Goal: Ask a question: Seek information or help from site administrators or community

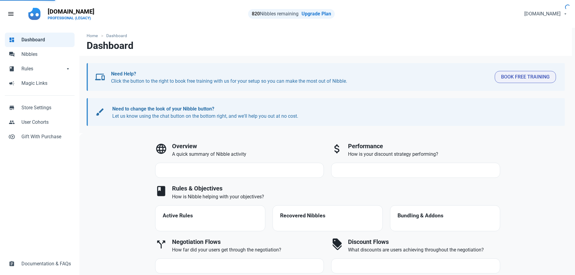
select select "7d"
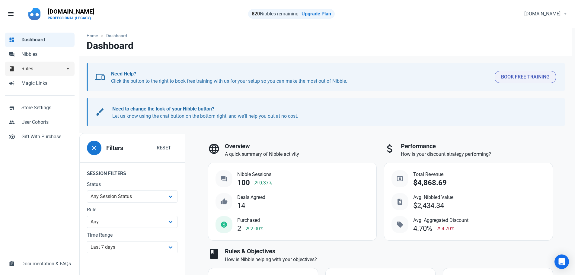
click at [28, 70] on span "Rules" at bounding box center [42, 68] width 43 height 7
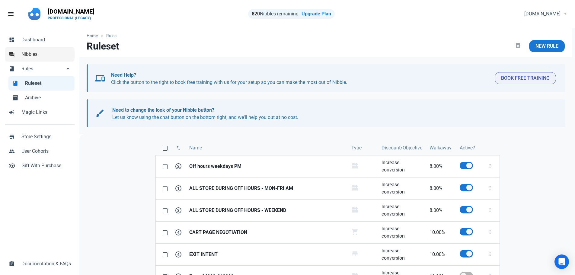
click at [32, 54] on span "Nibbles" at bounding box center [45, 54] width 49 height 7
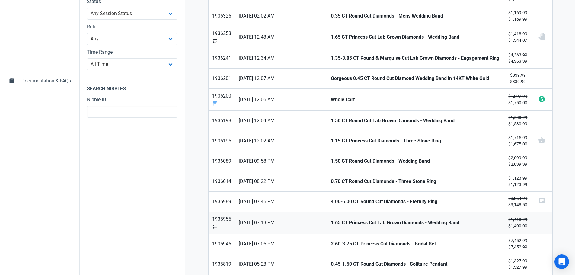
scroll to position [272, 0]
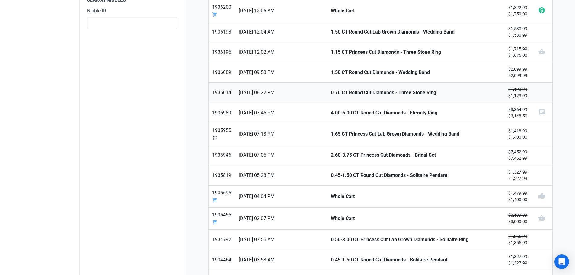
drag, startPoint x: 520, startPoint y: 115, endPoint x: 521, endPoint y: 101, distance: 13.6
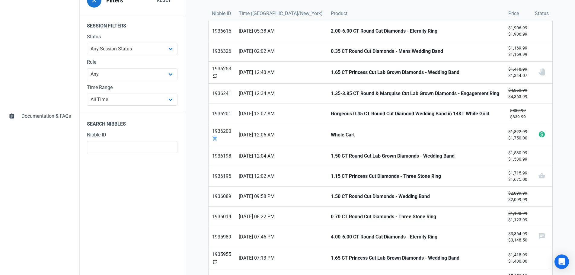
scroll to position [91, 0]
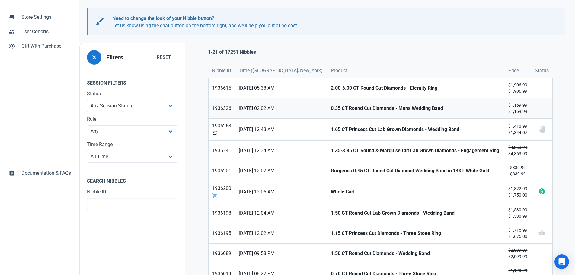
drag, startPoint x: 514, startPoint y: 112, endPoint x: 512, endPoint y: 102, distance: 10.1
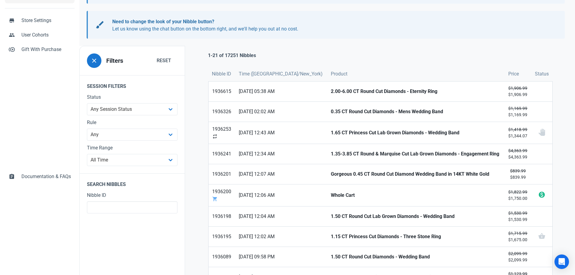
scroll to position [0, 0]
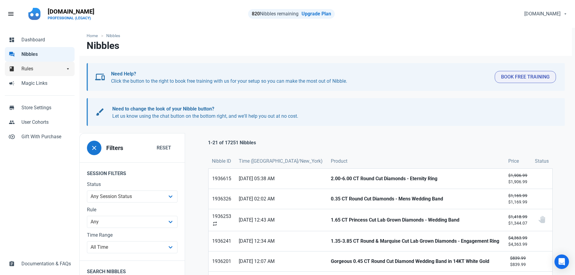
click at [26, 66] on span "Rules" at bounding box center [42, 68] width 43 height 7
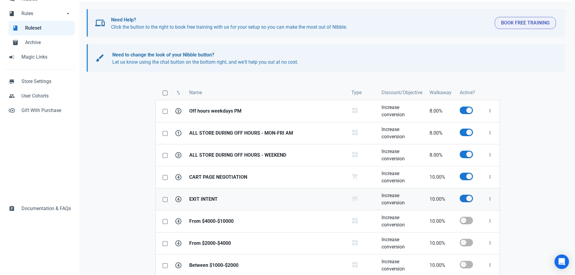
scroll to position [60, 0]
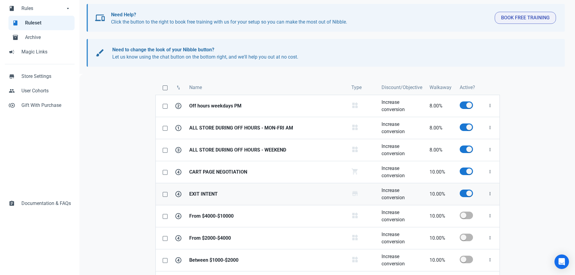
click at [213, 193] on strong "EXIT INTENT" at bounding box center [266, 193] width 155 height 7
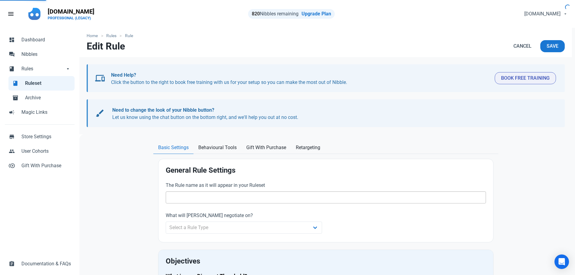
type input "EXIT INTENT"
type input "10.00"
radio input "true"
radio input "false"
radio input "true"
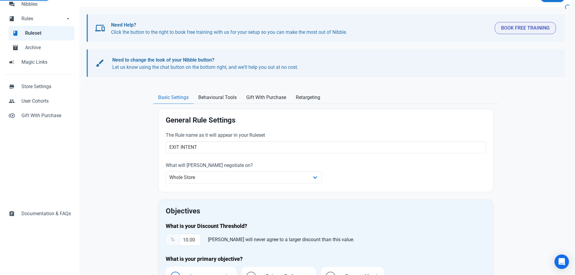
scroll to position [121, 0]
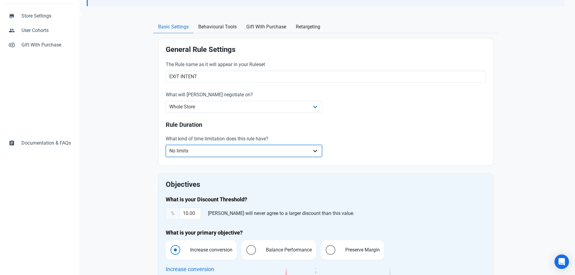
click at [199, 150] on select "No limits Date range Recurring date/time" at bounding box center [244, 151] width 157 height 12
click at [148, 124] on div "Basic Settings Behavioural Tools Gift With Purchase Retargeting General Rule Se…" at bounding box center [325, 243] width 359 height 445
click at [225, 149] on select "No limits Date range Recurring date/time" at bounding box center [244, 151] width 157 height 12
click at [157, 154] on section "General Rule Settings The Rule name as it will appear in your Ruleset EXIT INTE…" at bounding box center [325, 249] width 345 height 433
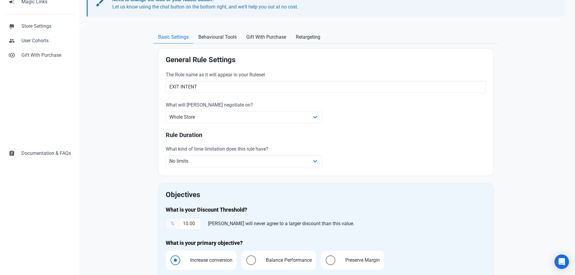
scroll to position [91, 0]
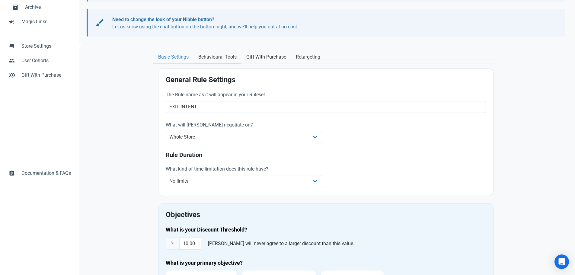
click at [215, 54] on span "Behavioural Tools" at bounding box center [217, 56] width 38 height 7
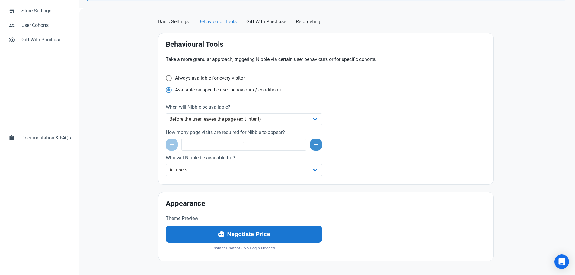
scroll to position [126, 0]
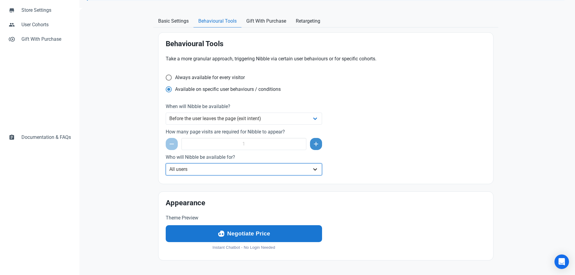
click at [219, 173] on select "All users Specific user cohort(s)" at bounding box center [244, 169] width 157 height 12
click at [147, 116] on div "Basic Settings Behavioural Tools Gift With Purchase Retargeting General Rule Se…" at bounding box center [325, 142] width 359 height 254
click at [172, 77] on span "Always available for every visitor" at bounding box center [208, 78] width 73 height 6
click at [170, 77] on input "Always available for every visitor" at bounding box center [168, 77] width 4 height 4
radio input "true"
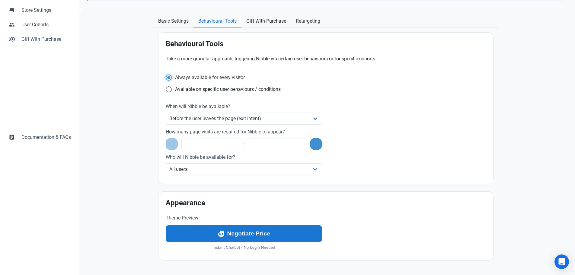
scroll to position [46, 0]
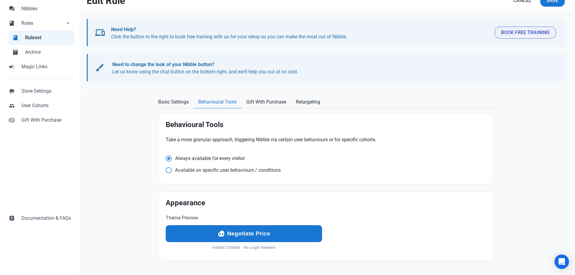
click at [167, 161] on span at bounding box center [169, 158] width 6 height 6
click at [167, 160] on input "Available on specific user behaviours / conditions" at bounding box center [168, 158] width 4 height 4
radio input "true"
radio input "false"
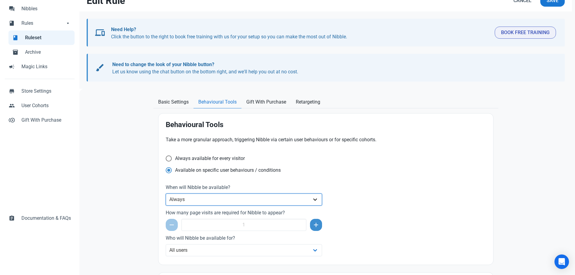
click at [215, 202] on select "Always After a set amount of time during a page visit Before the user leaves th…" at bounding box center [244, 199] width 157 height 12
select select "exit_intent"
click at [166, 193] on select "Always After a set amount of time during a page visit Before the user leaves th…" at bounding box center [244, 199] width 157 height 12
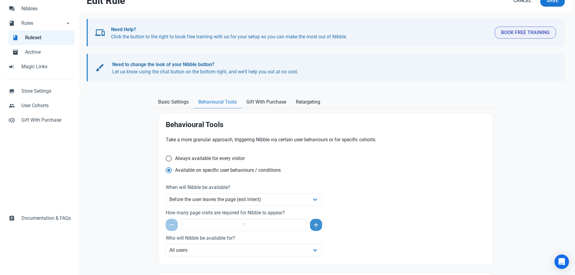
click at [281, 156] on div "Always available for every visitor" at bounding box center [326, 159] width 320 height 8
click at [305, 102] on span "Retargeting" at bounding box center [308, 101] width 24 height 7
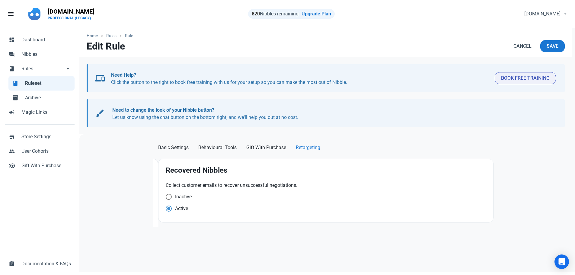
scroll to position [0, 0]
click at [262, 143] on link "Gift With Purchase" at bounding box center [265, 148] width 49 height 12
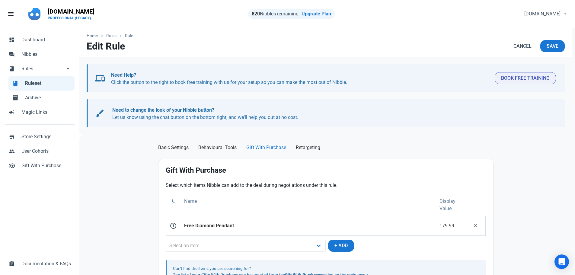
scroll to position [27, 0]
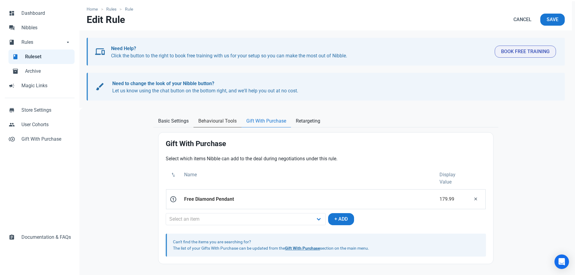
click at [204, 120] on span "Behavioural Tools" at bounding box center [217, 120] width 38 height 7
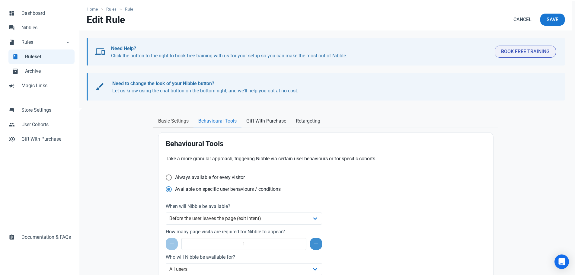
click at [178, 124] on span "Basic Settings" at bounding box center [173, 120] width 30 height 7
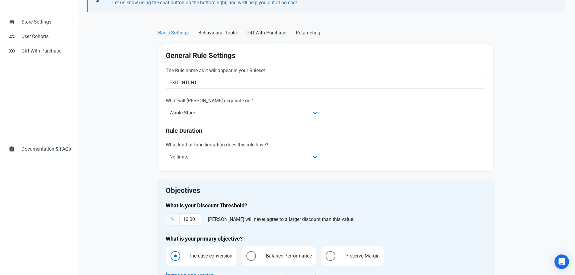
scroll to position [117, 0]
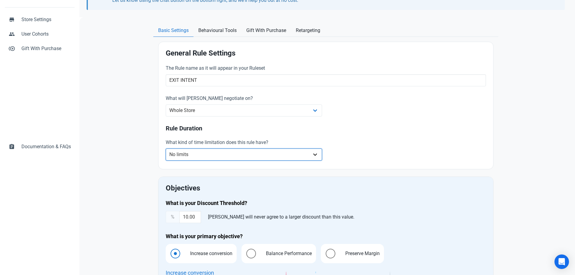
click at [201, 153] on select "No limits Date range Recurring date/time" at bounding box center [244, 154] width 157 height 12
click at [166, 148] on select "No limits Date range Recurring date/time" at bounding box center [244, 154] width 157 height 12
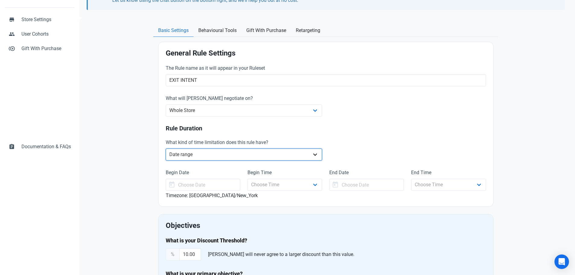
click at [234, 154] on select "No limits Date range Recurring date/time" at bounding box center [244, 154] width 157 height 12
select select "recurring"
click at [166, 148] on select "No limits Date range Recurring date/time" at bounding box center [244, 154] width 157 height 12
drag, startPoint x: 245, startPoint y: 156, endPoint x: 244, endPoint y: 152, distance: 4.0
click at [245, 156] on select "No limits Date range Recurring date/time" at bounding box center [244, 154] width 157 height 12
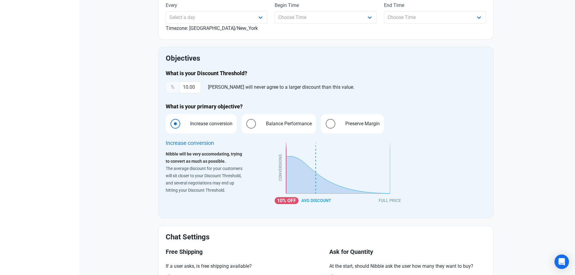
scroll to position [355, 0]
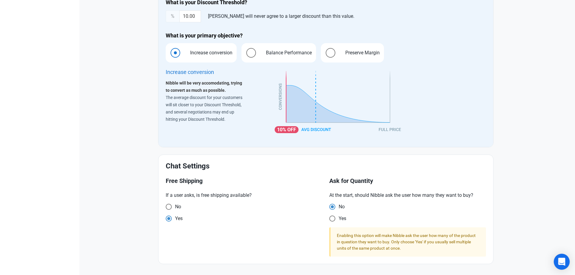
click at [563, 260] on icon "Open Intercom Messenger" at bounding box center [561, 262] width 7 height 8
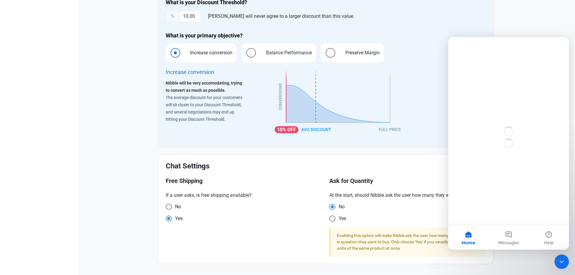
scroll to position [0, 0]
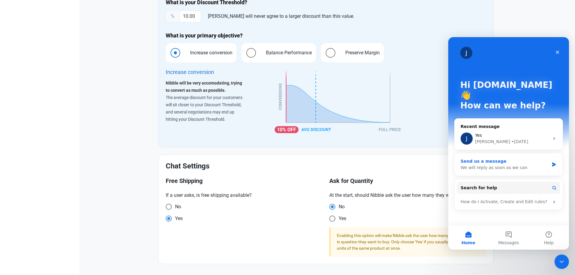
click at [506, 164] on div "We will reply as soon as we can" at bounding box center [505, 167] width 88 height 6
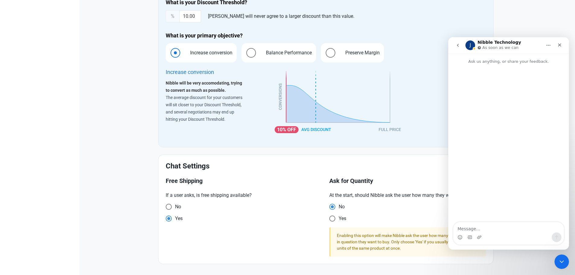
click at [472, 231] on textarea "Message…" at bounding box center [508, 227] width 110 height 10
type textarea "With regard to exit intent, is there a way to control it so it's showing only o…"
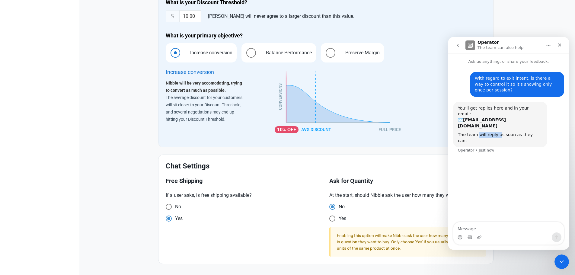
drag, startPoint x: 477, startPoint y: 123, endPoint x: 497, endPoint y: 124, distance: 19.4
click at [497, 132] on div "The team will reply as soon as they can." at bounding box center [500, 138] width 85 height 12
click at [492, 168] on div "With regard to exit intent, is there a way to control it so it's showing only o…" at bounding box center [508, 144] width 121 height 158
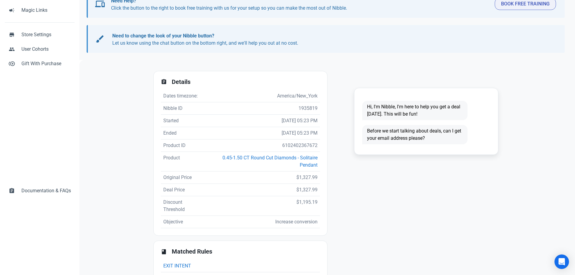
scroll to position [59, 0]
